Goal: Task Accomplishment & Management: Complete application form

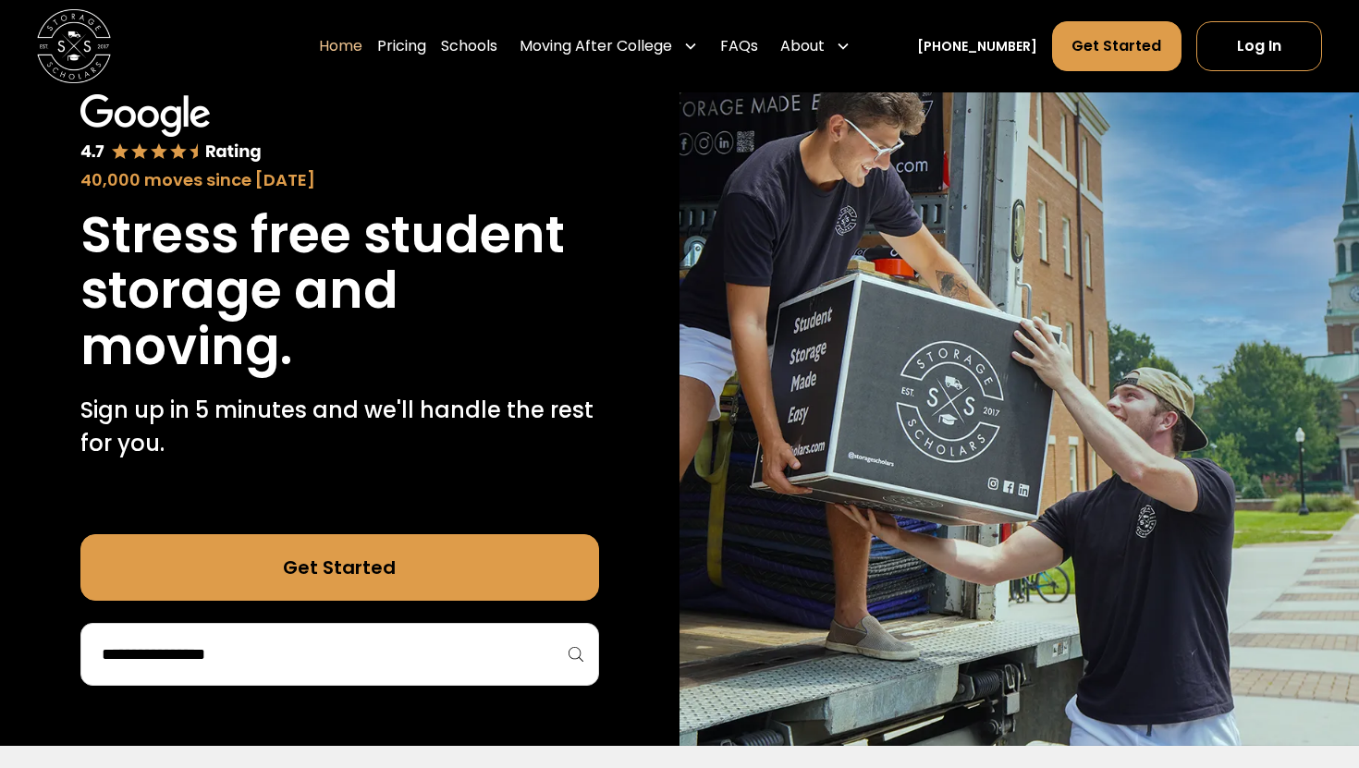
scroll to position [132, 0]
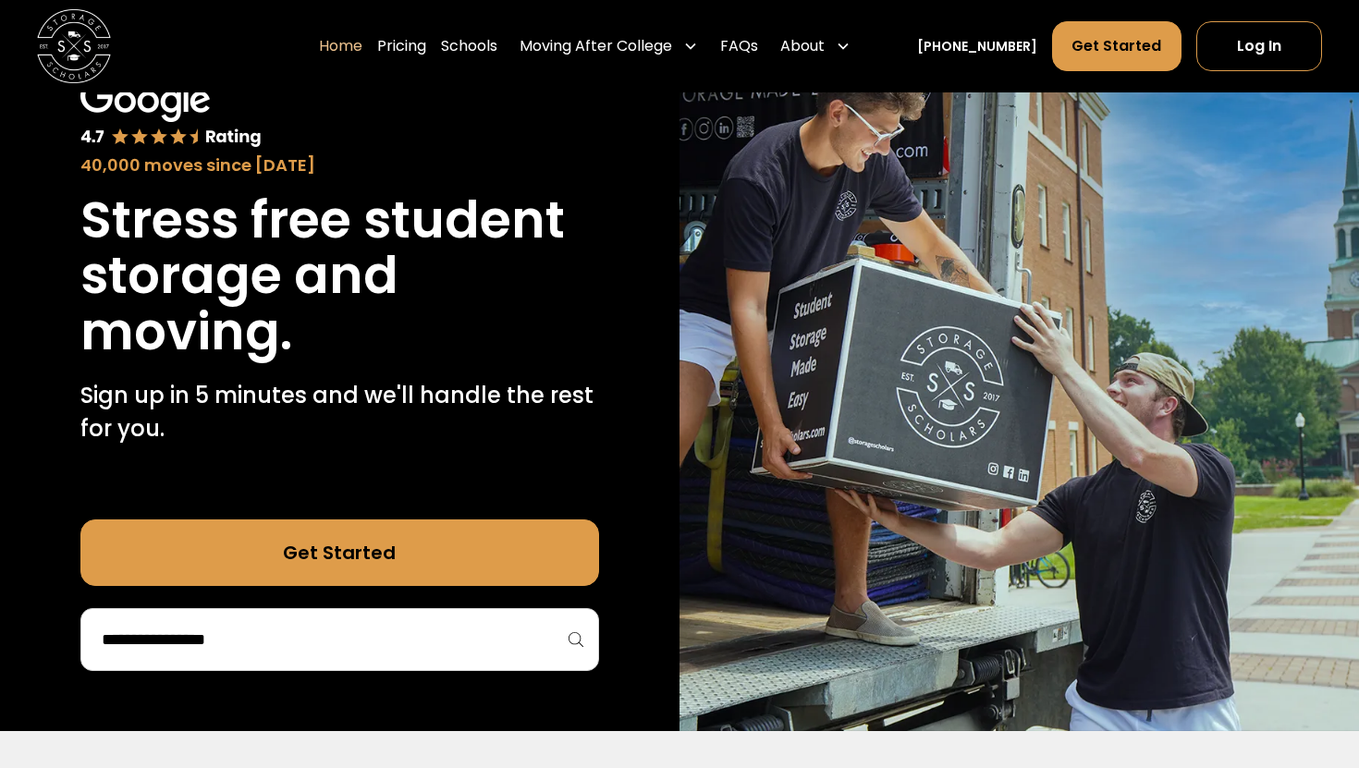
click at [324, 533] on link "Get Started" at bounding box center [339, 553] width 519 height 67
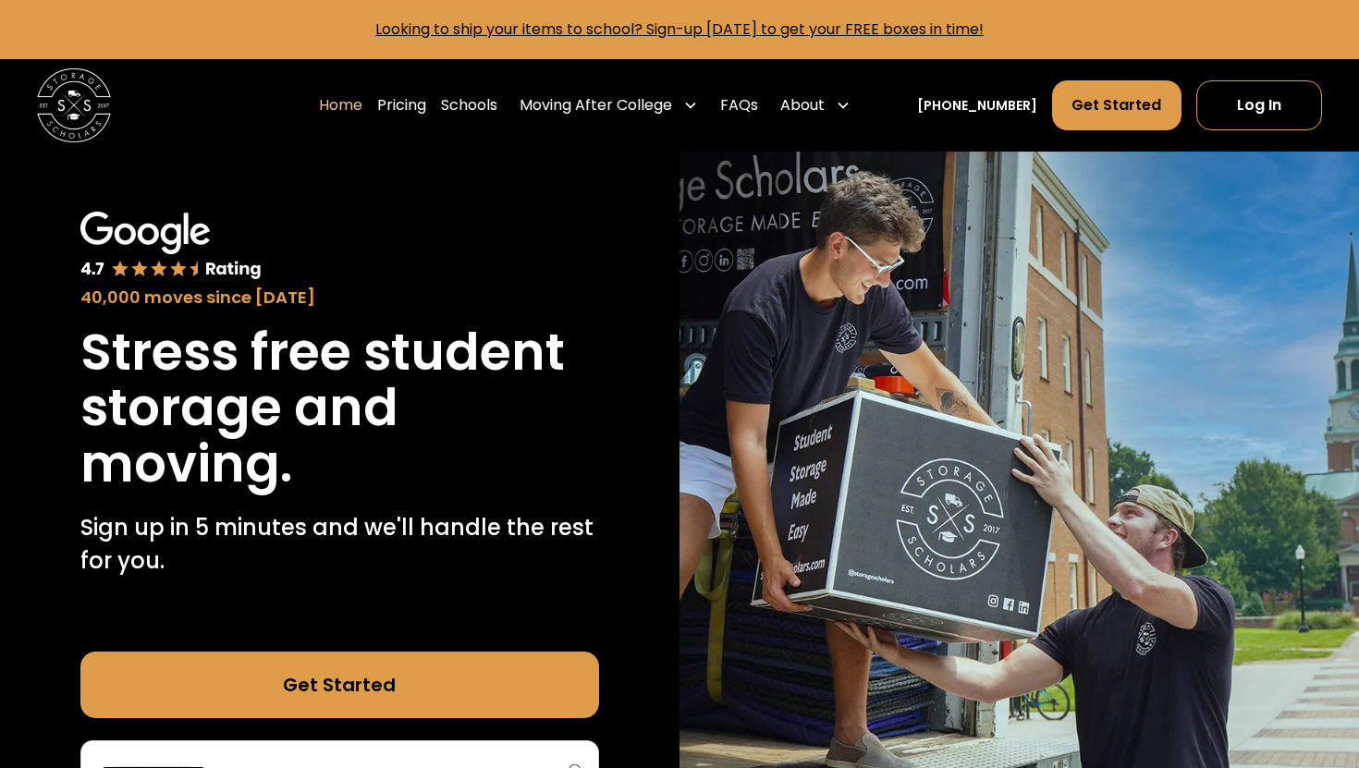
click at [380, 672] on link "Get Started" at bounding box center [339, 685] width 519 height 67
